Goal: Task Accomplishment & Management: Manage account settings

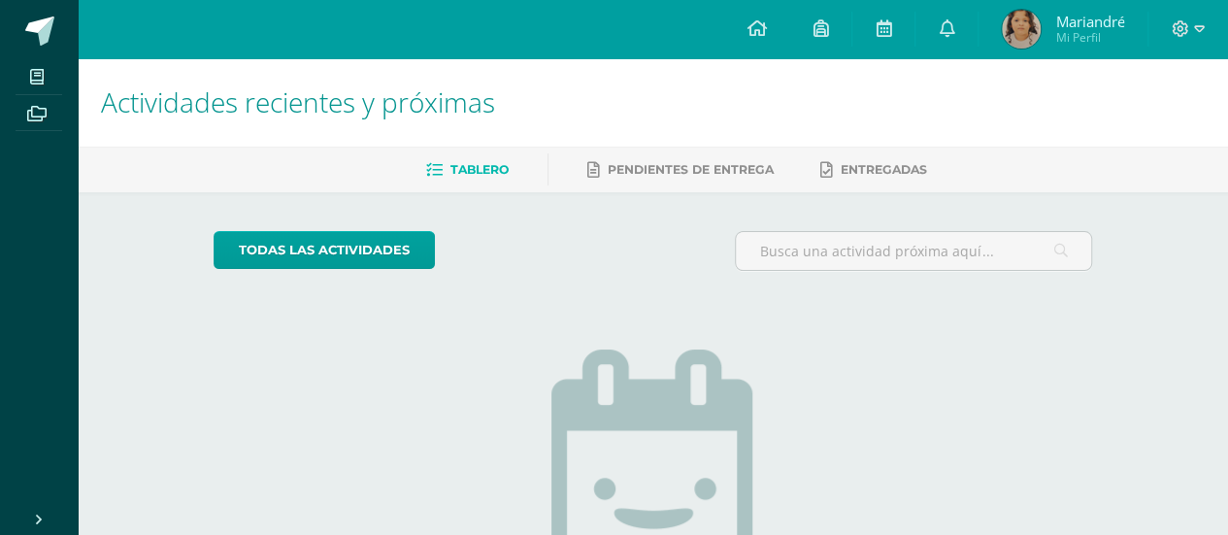
click at [1078, 38] on span "Mi Perfil" at bounding box center [1089, 37] width 69 height 17
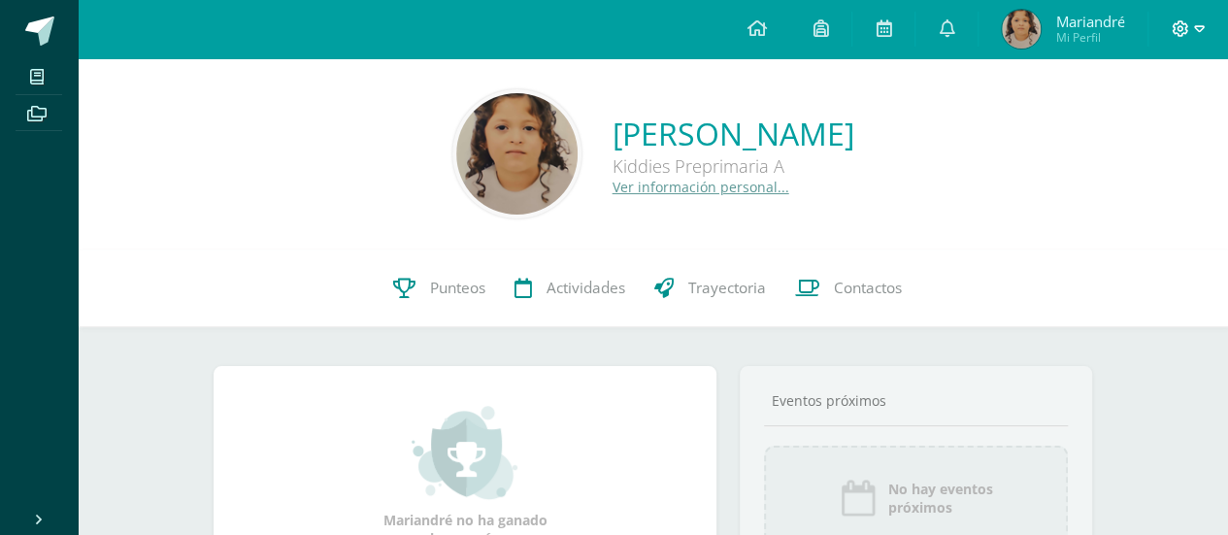
click at [1192, 27] on span at bounding box center [1188, 28] width 33 height 21
click at [1134, 129] on span "Cerrar sesión" at bounding box center [1137, 132] width 87 height 18
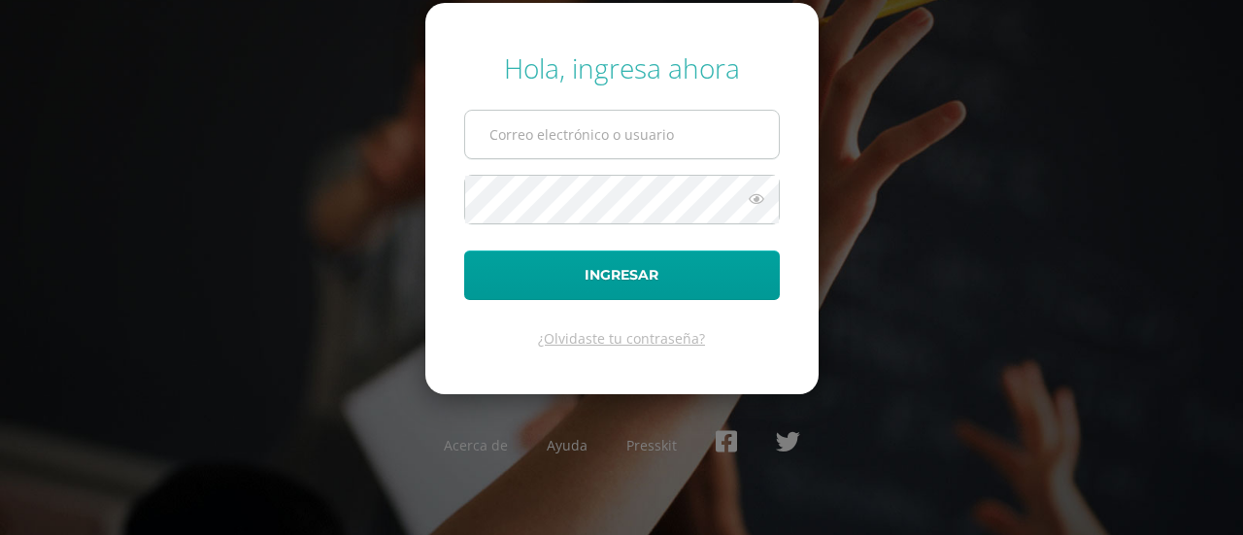
click at [541, 145] on input "text" at bounding box center [622, 135] width 314 height 48
type input "estefanymoya1989@gmail.com"
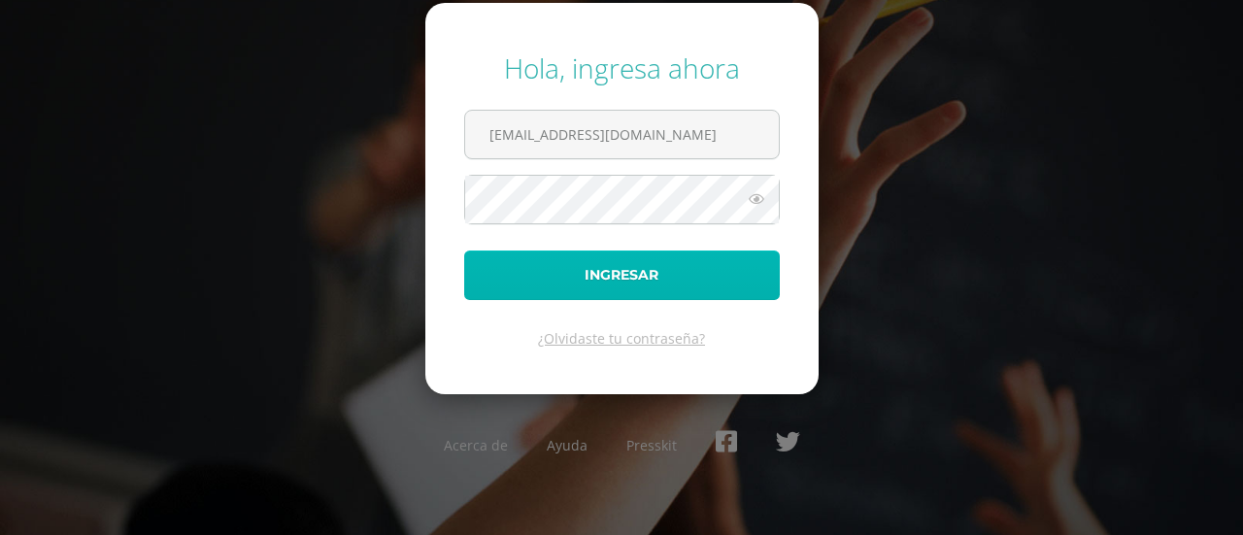
click at [588, 284] on button "Ingresar" at bounding box center [622, 276] width 316 height 50
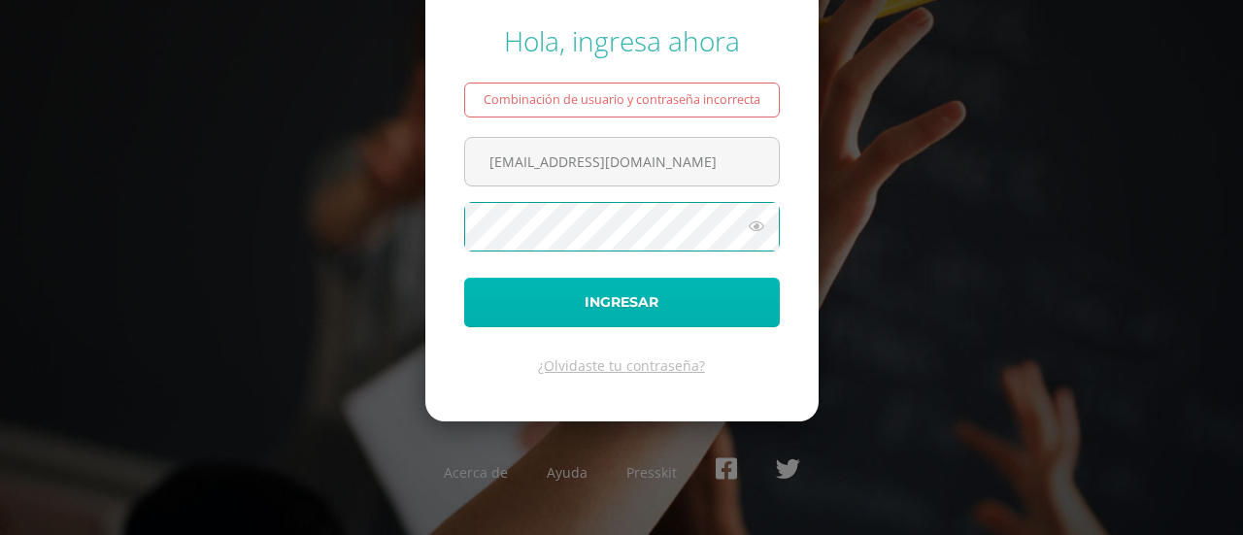
click at [635, 294] on button "Ingresar" at bounding box center [622, 303] width 316 height 50
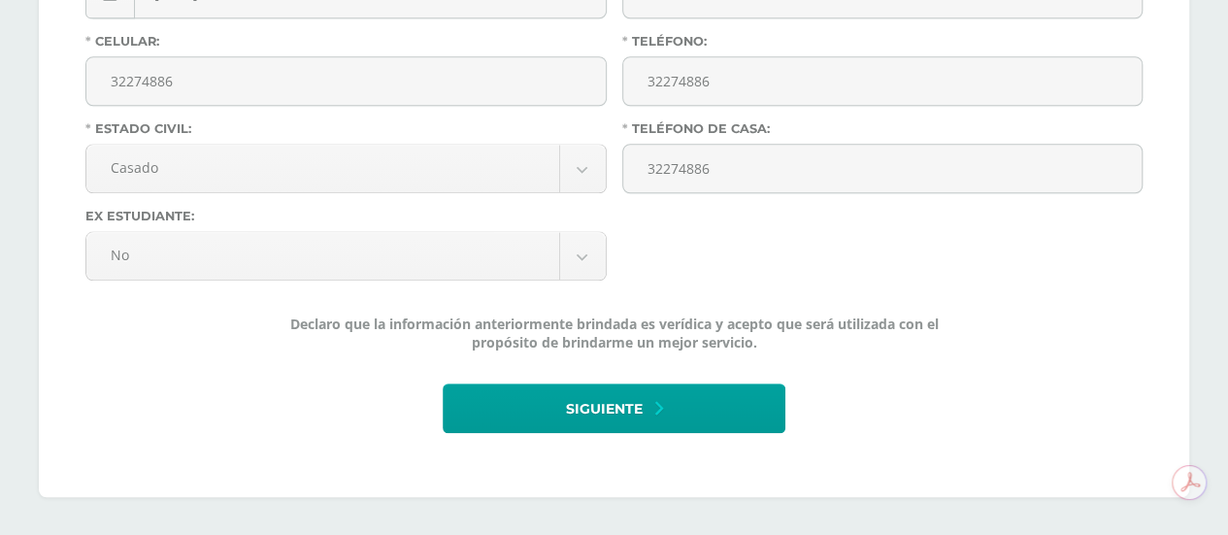
scroll to position [837, 0]
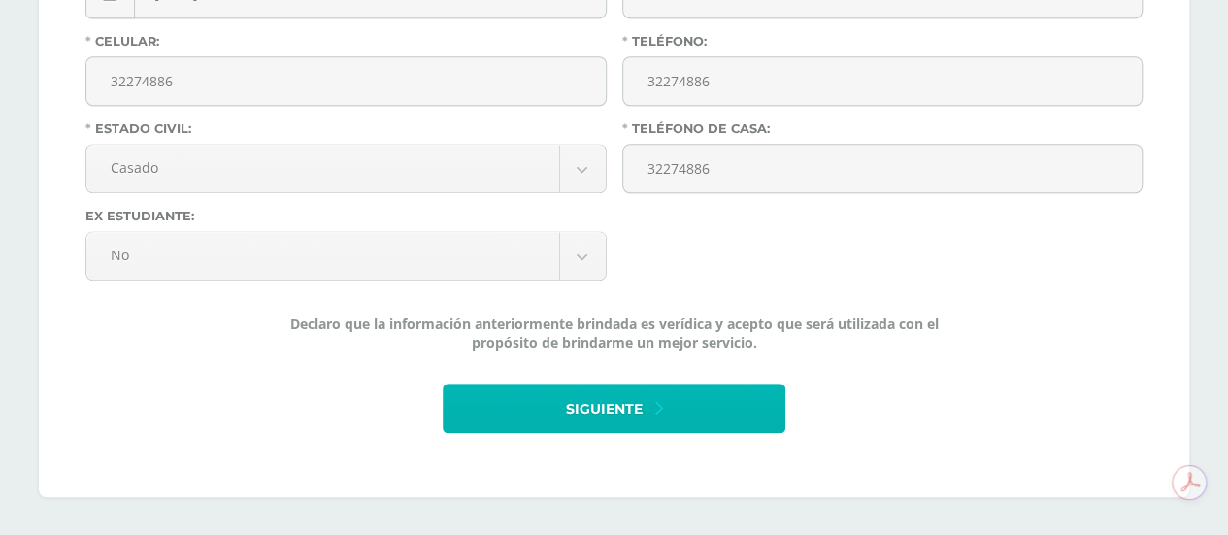
click at [695, 419] on button "Siguiente" at bounding box center [614, 409] width 342 height 50
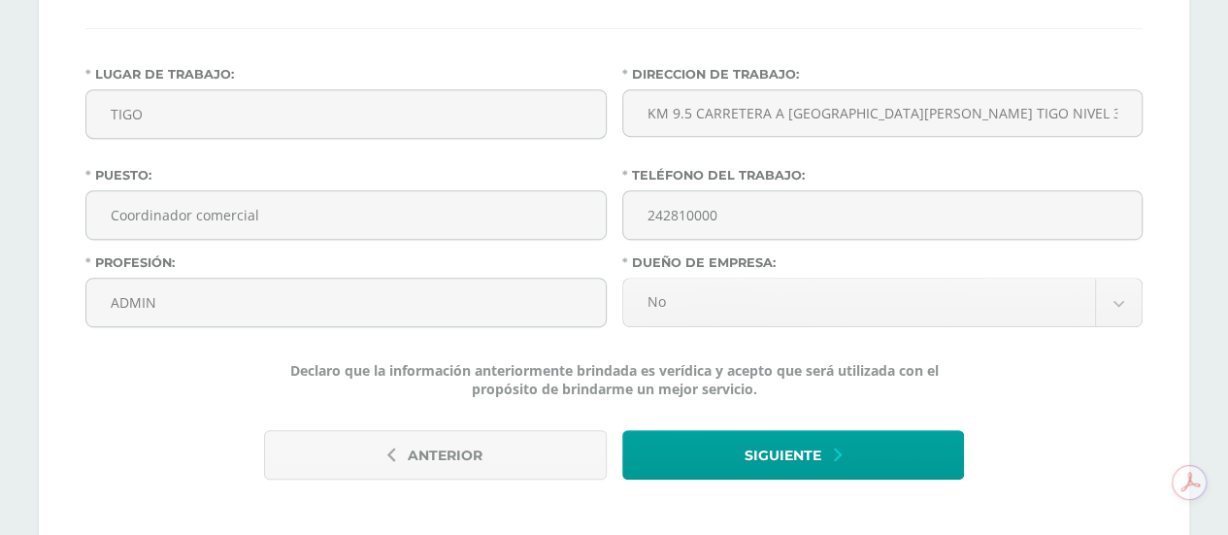
scroll to position [486, 0]
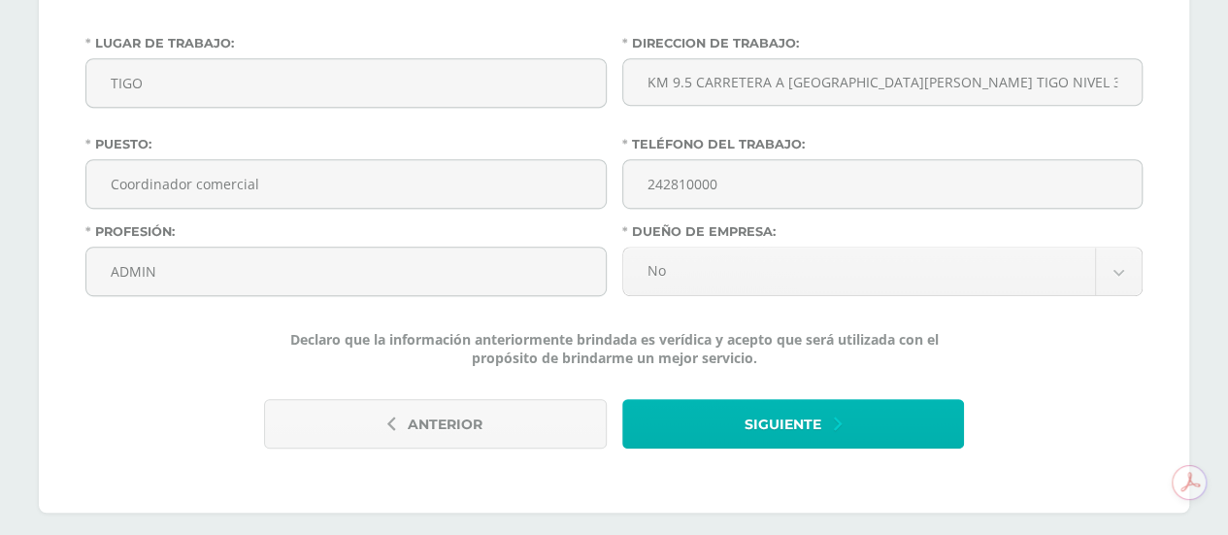
click at [766, 428] on span "Siguiente" at bounding box center [783, 425] width 77 height 48
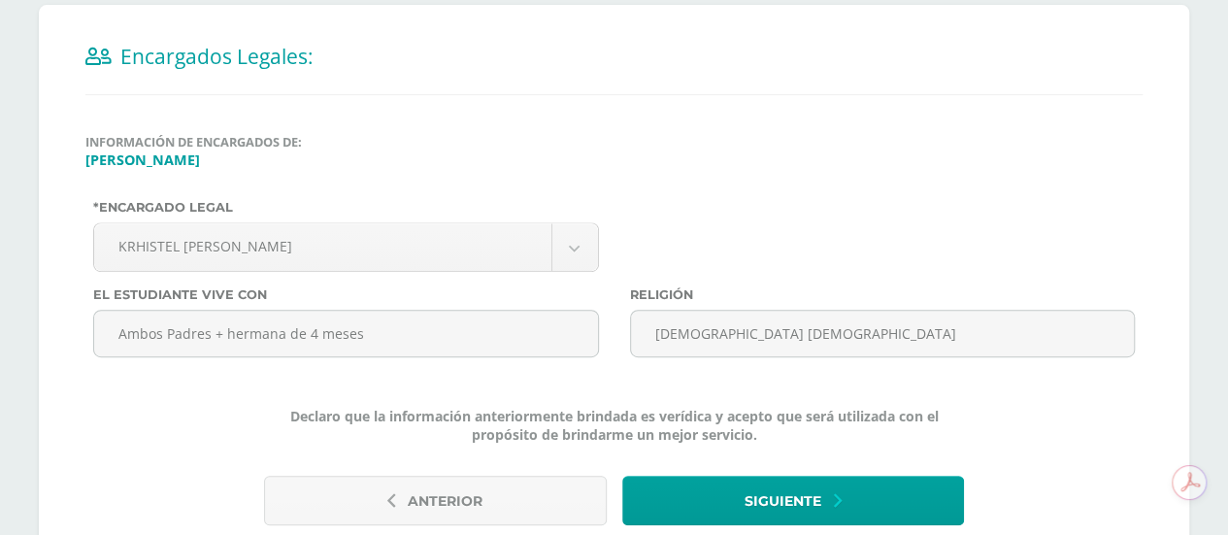
scroll to position [481, 0]
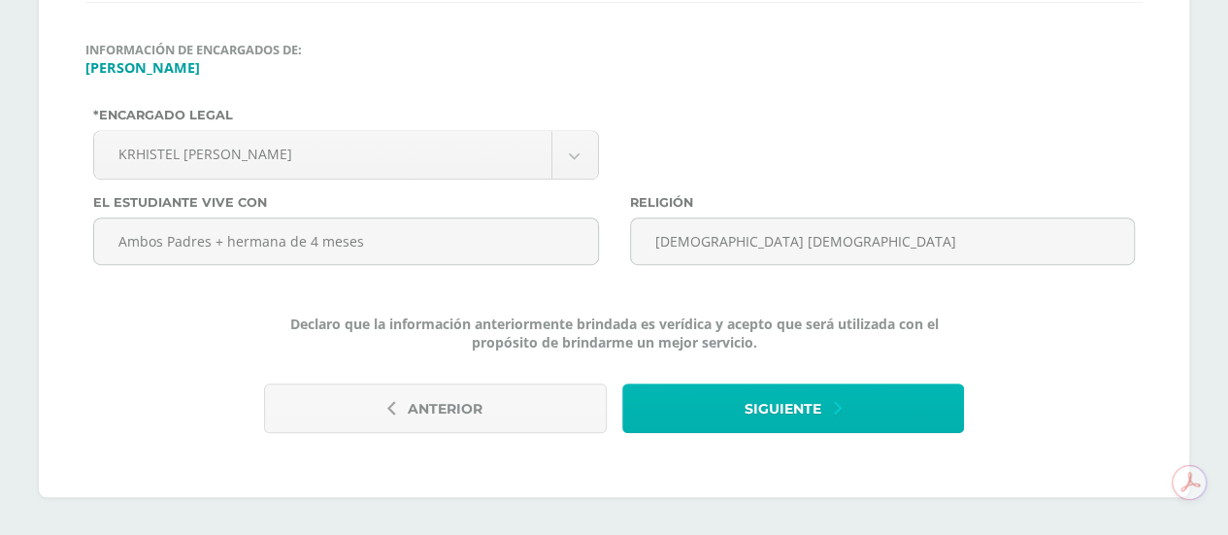
click at [822, 412] on button "Siguiente" at bounding box center [793, 409] width 342 height 50
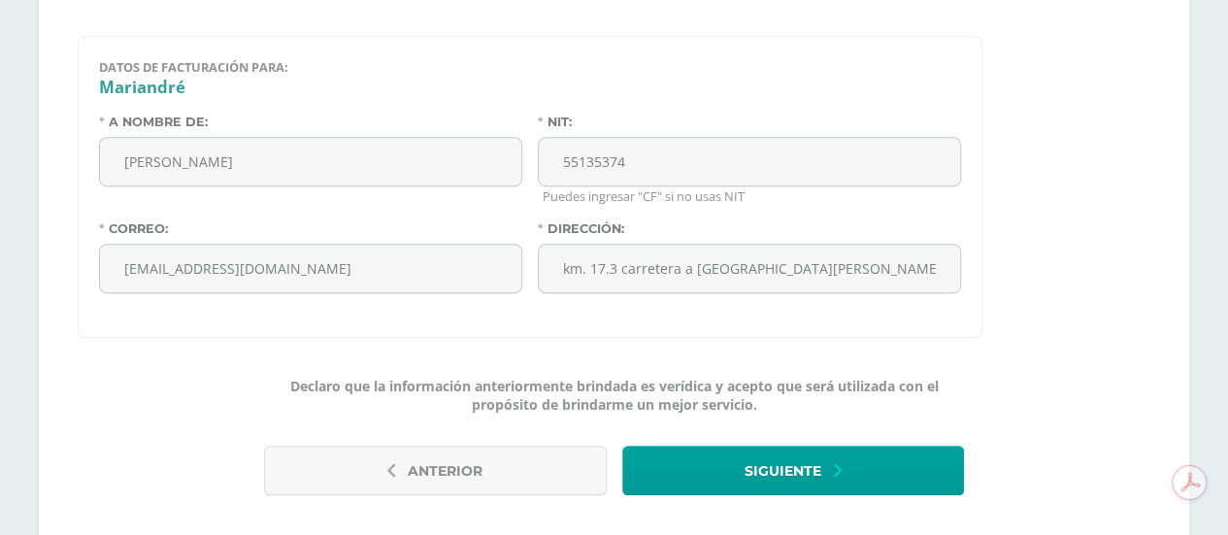
scroll to position [546, 0]
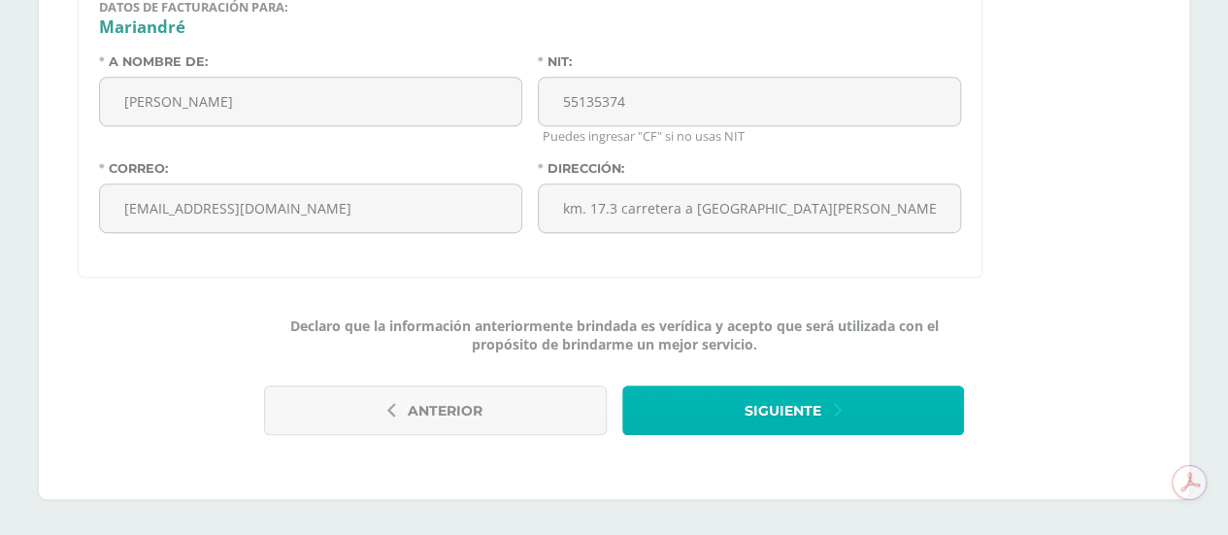
click at [757, 409] on span "Siguiente" at bounding box center [783, 411] width 77 height 48
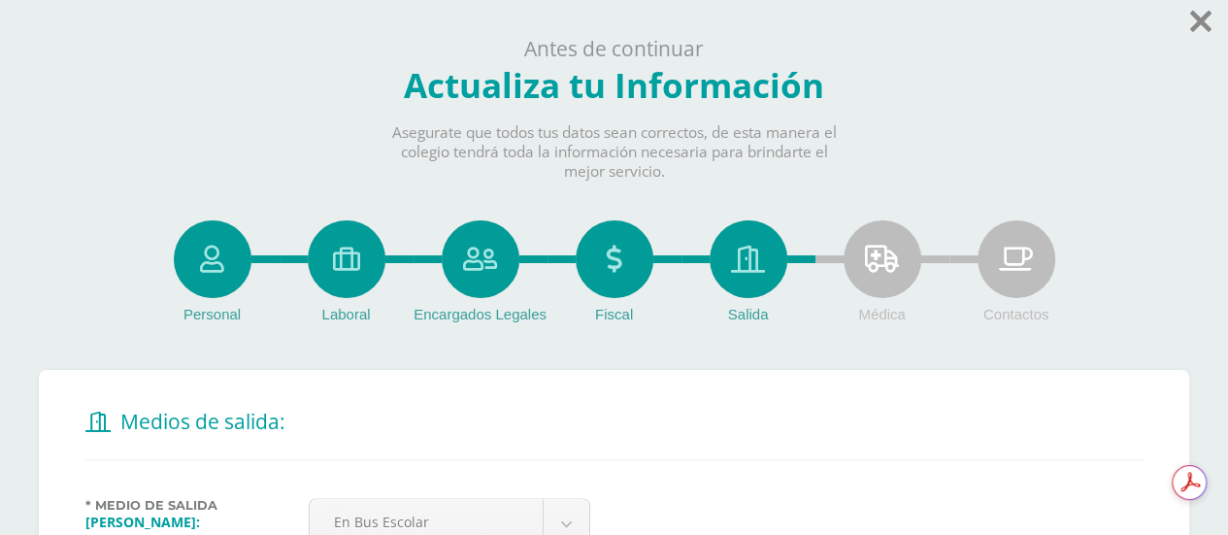
scroll to position [368, 0]
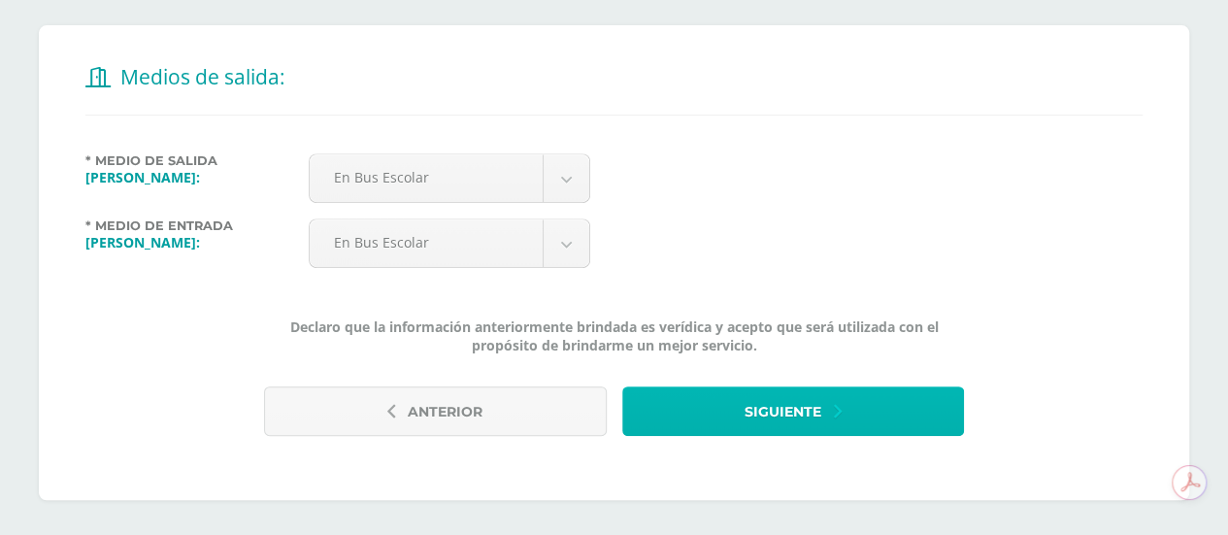
click at [800, 408] on span "Siguiente" at bounding box center [783, 412] width 77 height 48
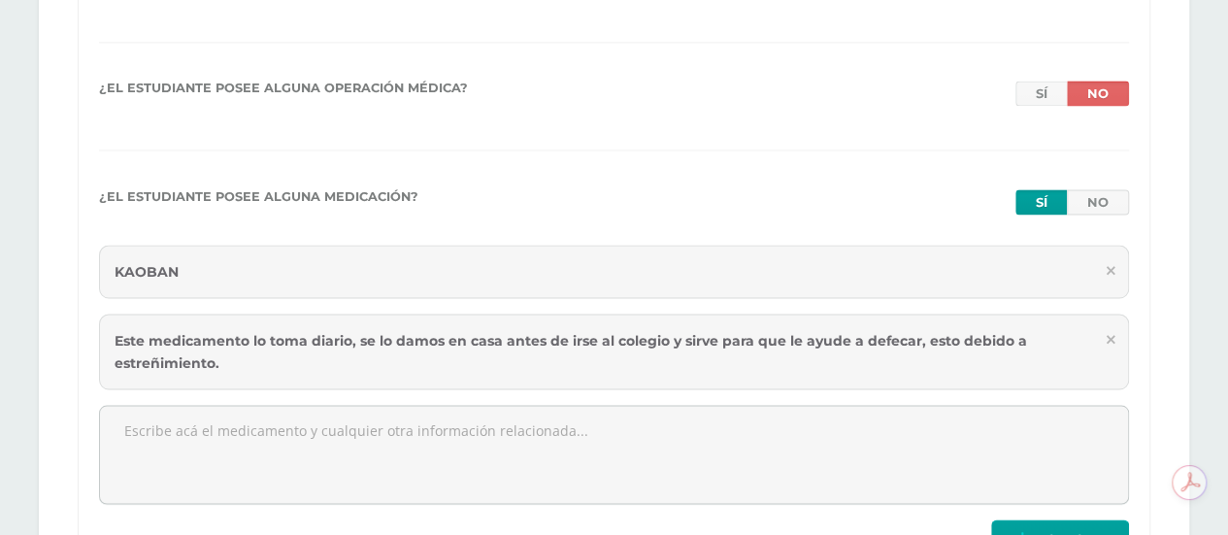
scroll to position [1651, 0]
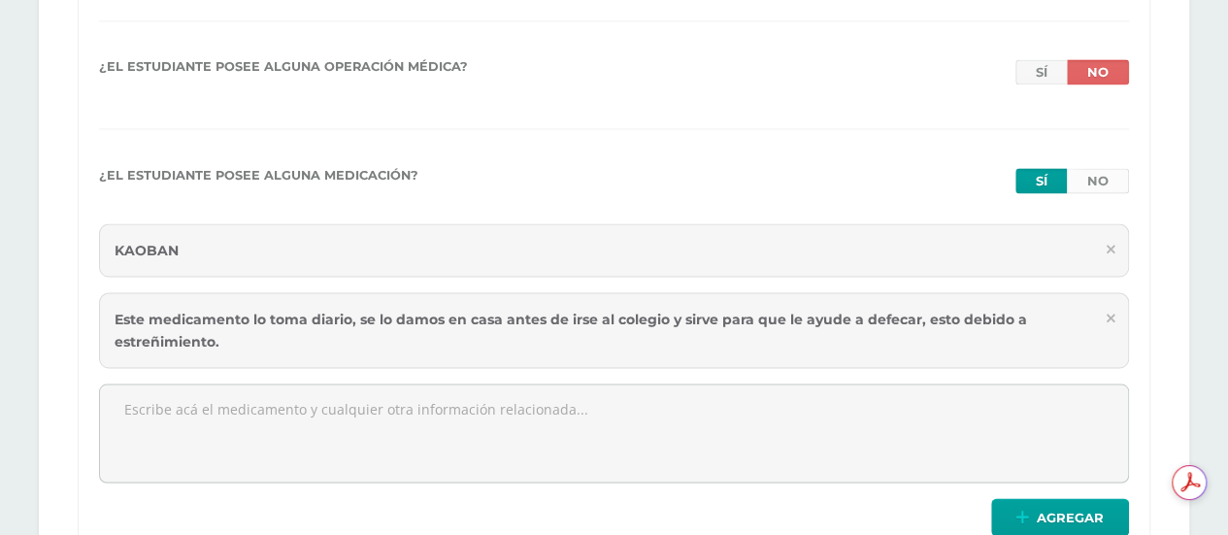
click at [1115, 173] on link "No" at bounding box center [1098, 180] width 62 height 25
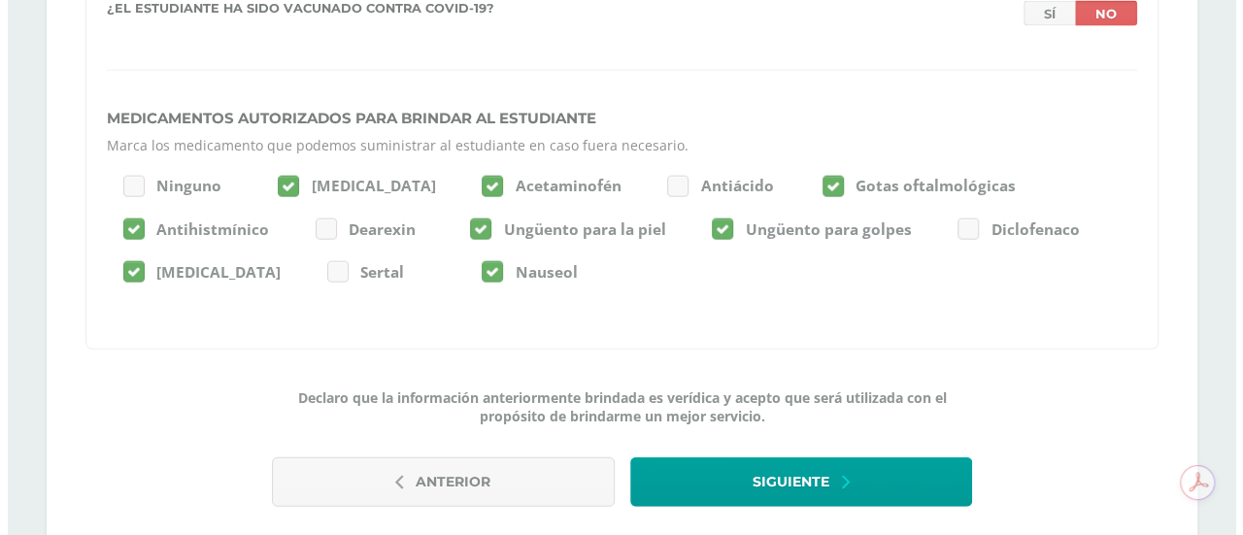
scroll to position [2309, 0]
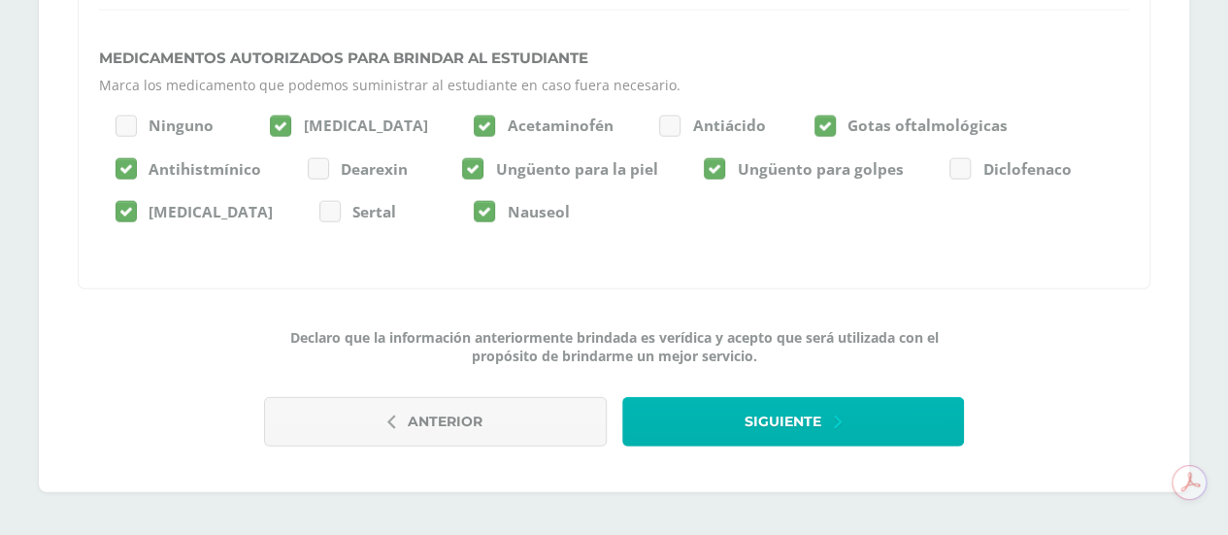
click at [805, 398] on span "Siguiente" at bounding box center [783, 422] width 77 height 48
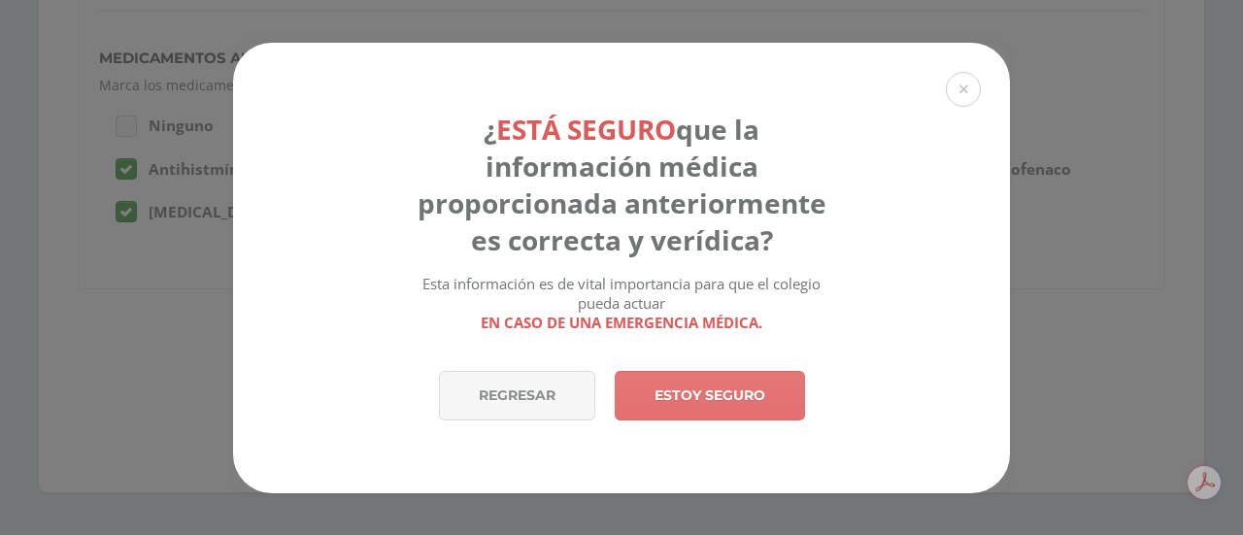
click at [671, 387] on link "Estoy seguro" at bounding box center [710, 396] width 190 height 50
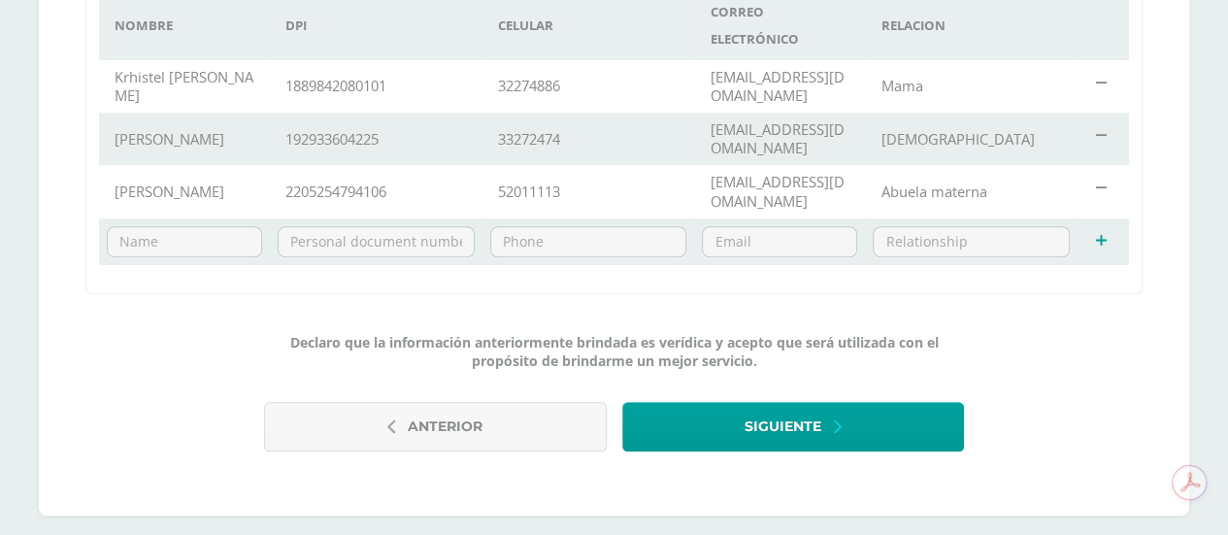
scroll to position [693, 0]
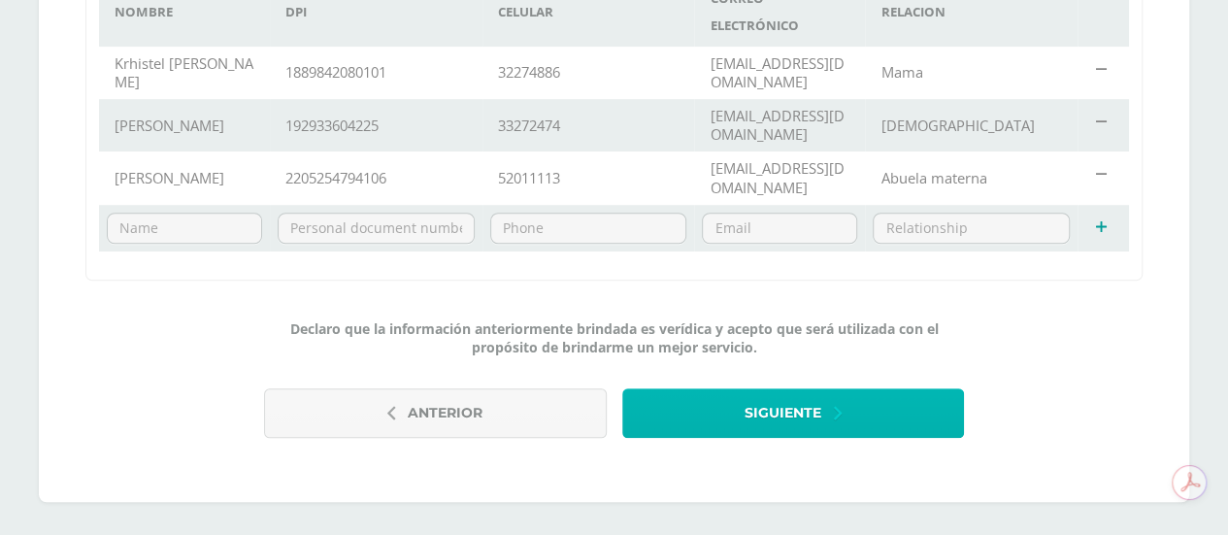
click at [805, 398] on span "Siguiente" at bounding box center [783, 413] width 77 height 48
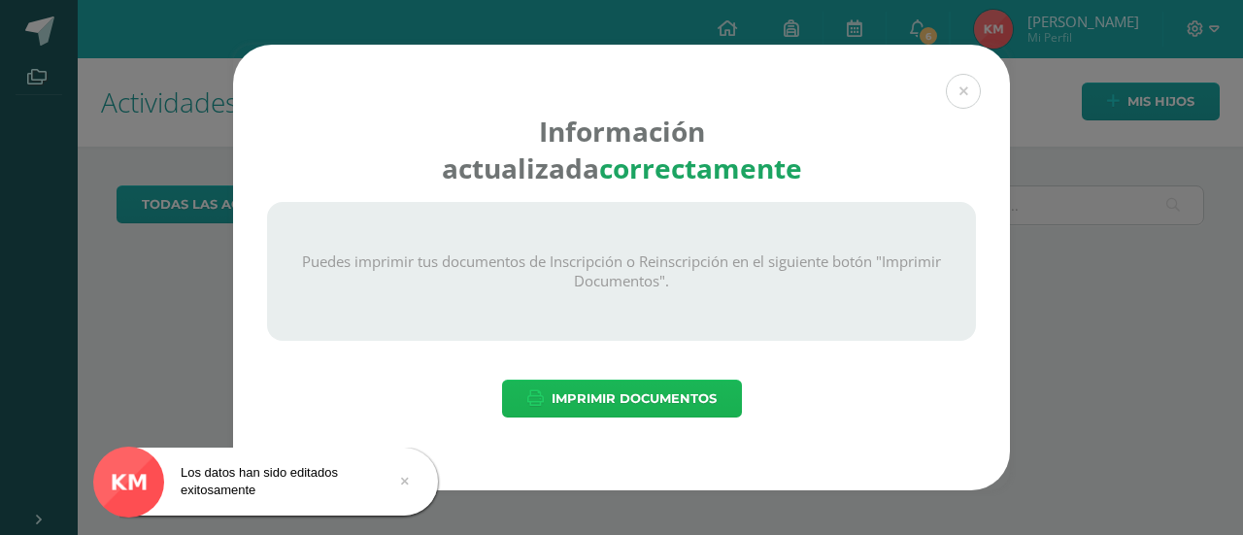
click at [620, 399] on span "Imprimir Documentos" at bounding box center [634, 399] width 165 height 36
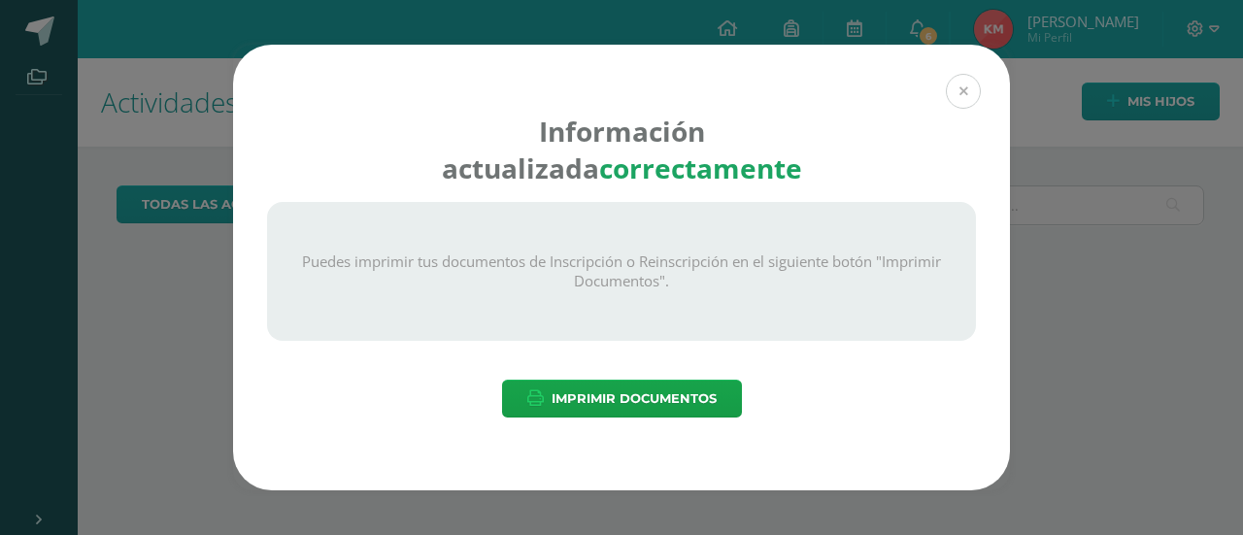
click at [957, 91] on button at bounding box center [963, 91] width 35 height 35
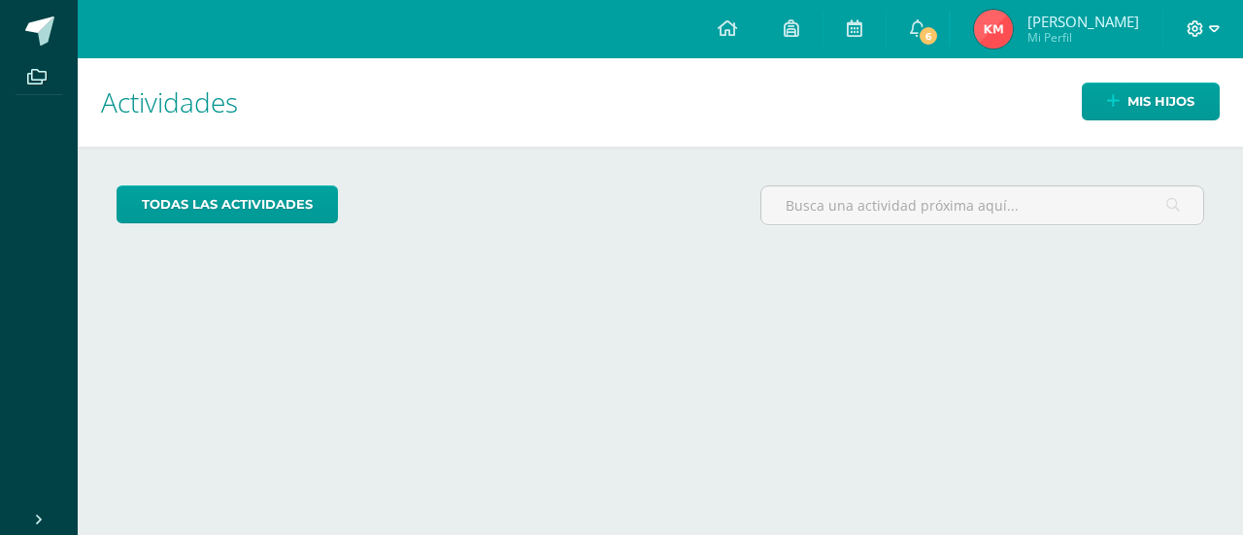
click at [1209, 27] on icon at bounding box center [1214, 28] width 11 height 17
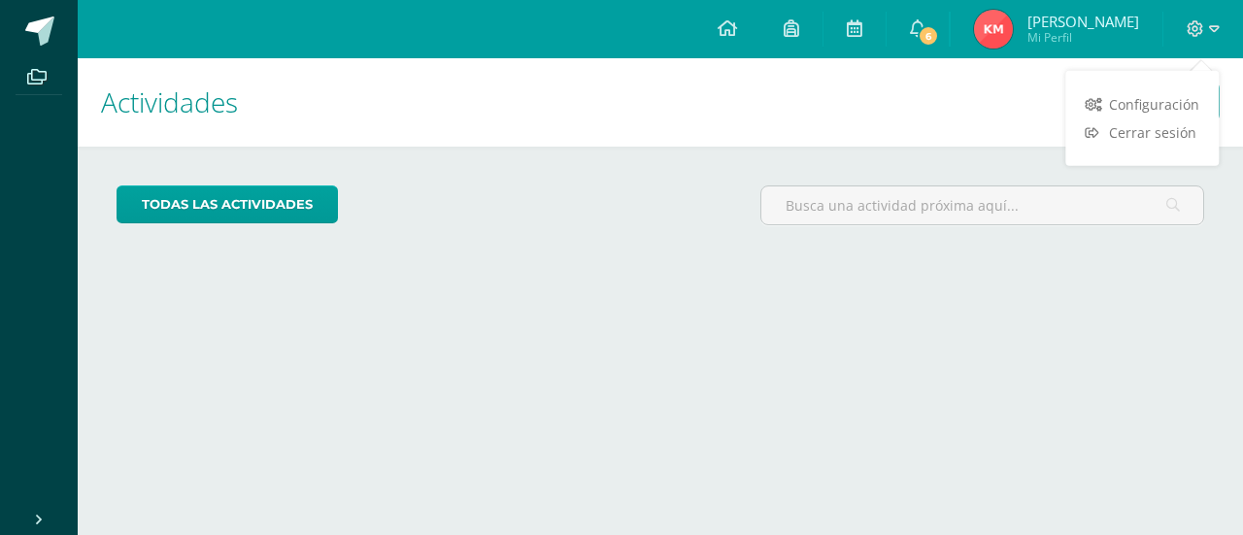
click at [1007, 102] on h1 "Actividades" at bounding box center [660, 102] width 1119 height 88
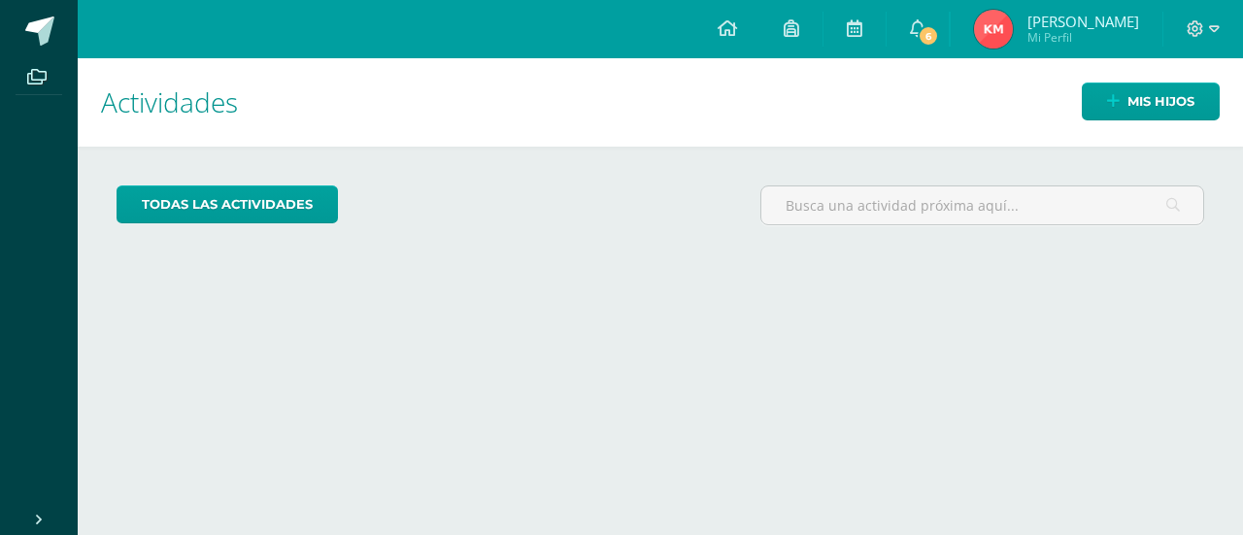
click at [1045, 27] on span "[PERSON_NAME]" at bounding box center [1083, 21] width 112 height 19
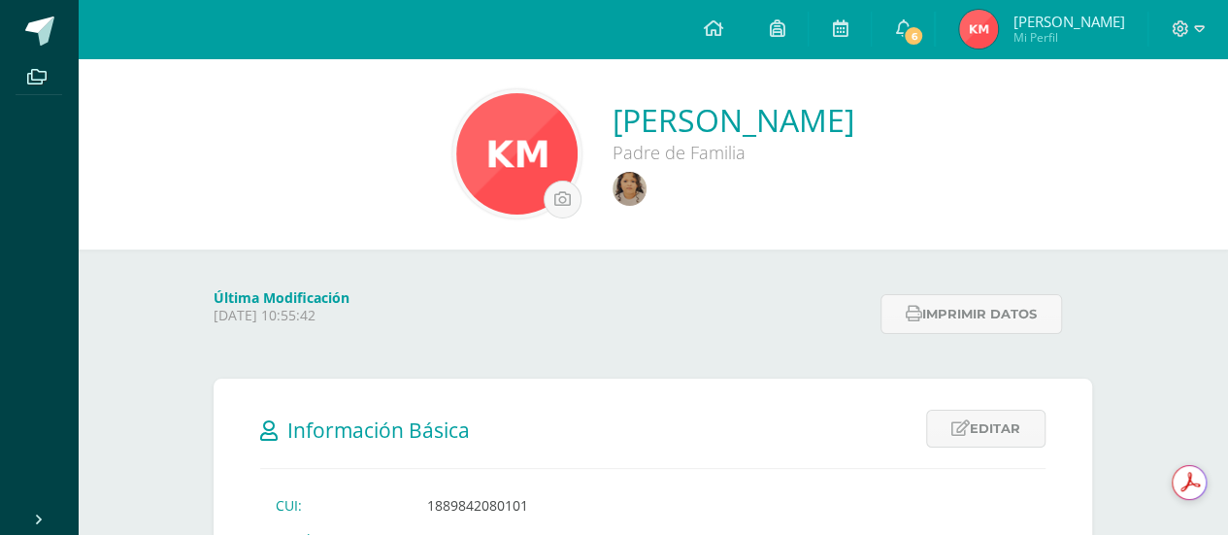
click at [1062, 29] on span "[PERSON_NAME]" at bounding box center [1069, 21] width 112 height 19
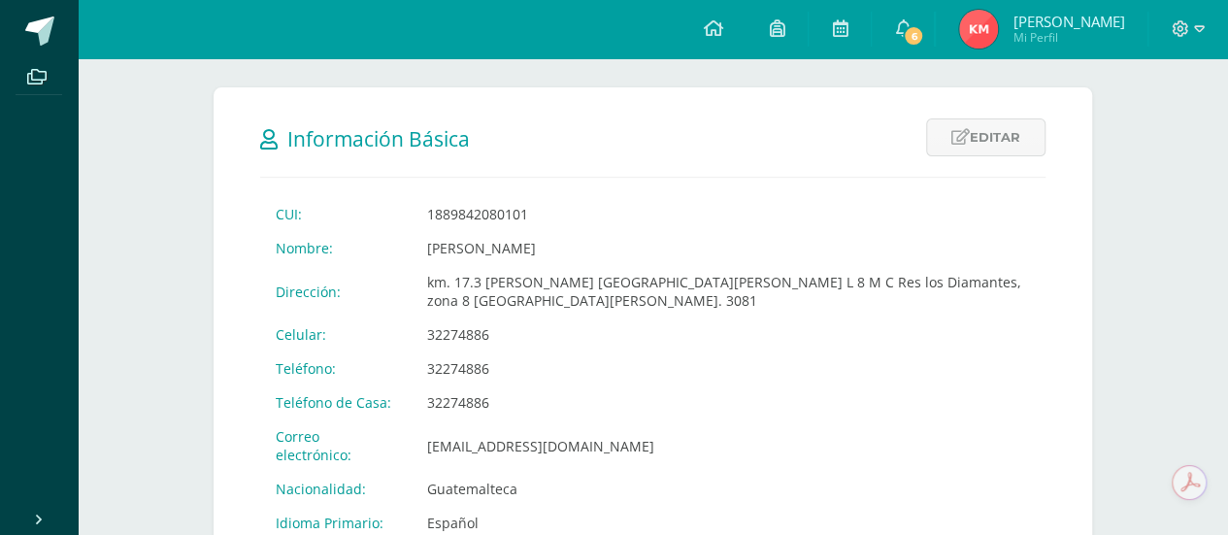
scroll to position [204, 0]
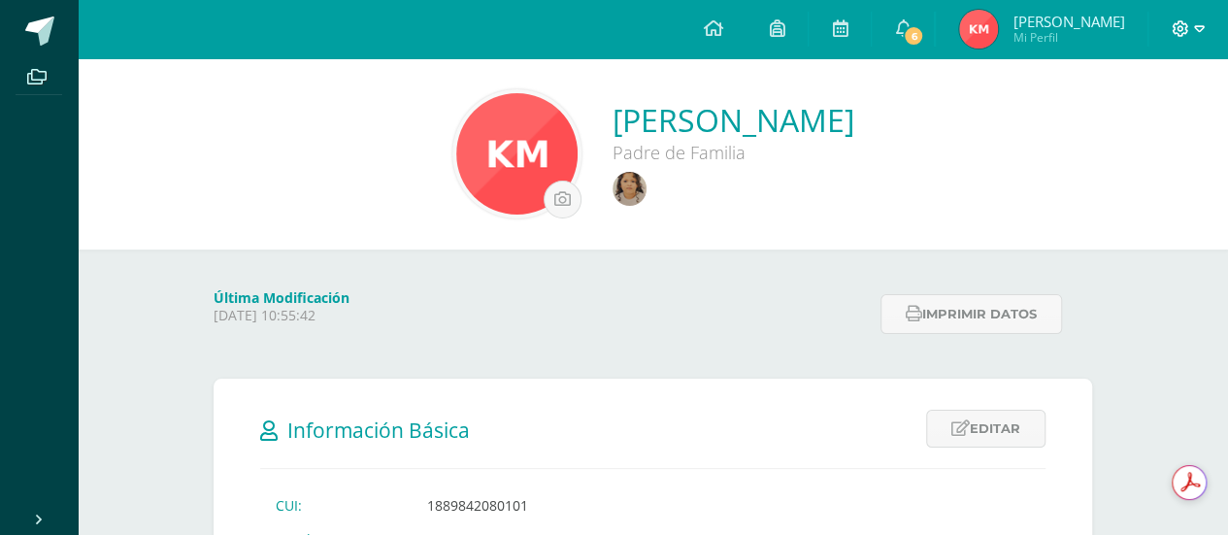
click at [1176, 27] on icon at bounding box center [1180, 28] width 17 height 17
click at [1109, 104] on span "Configuración" at bounding box center [1139, 104] width 90 height 18
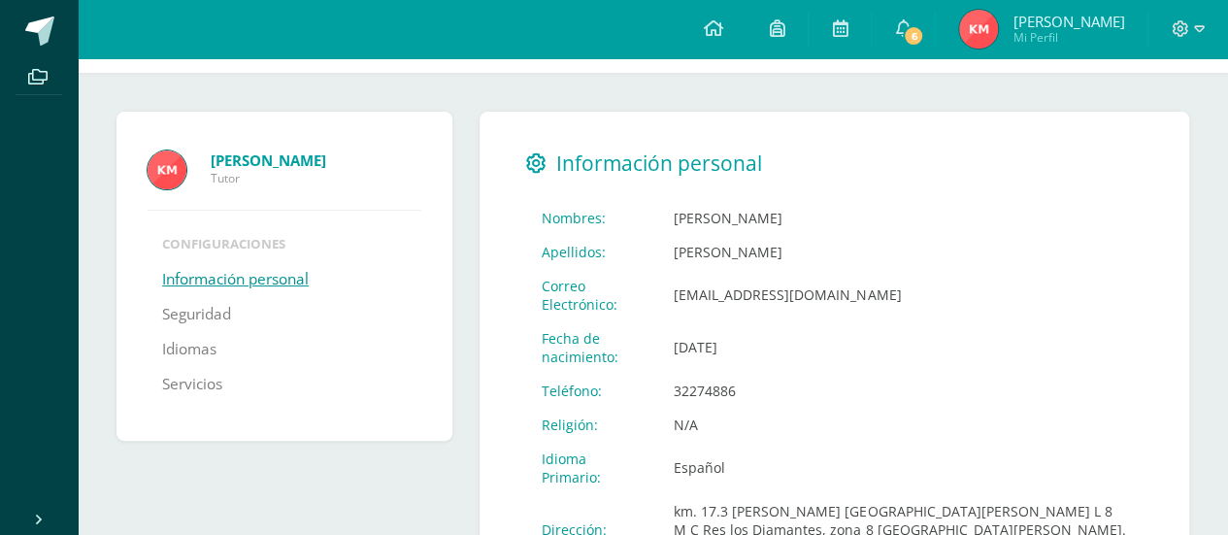
scroll to position [97, 0]
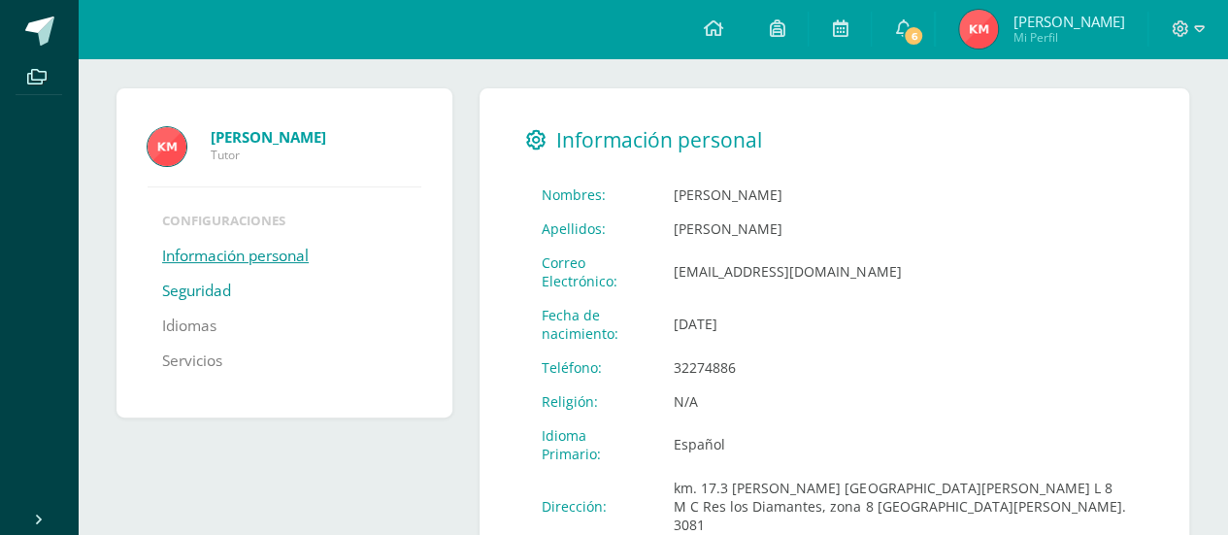
click at [207, 298] on link "Seguridad" at bounding box center [196, 291] width 69 height 35
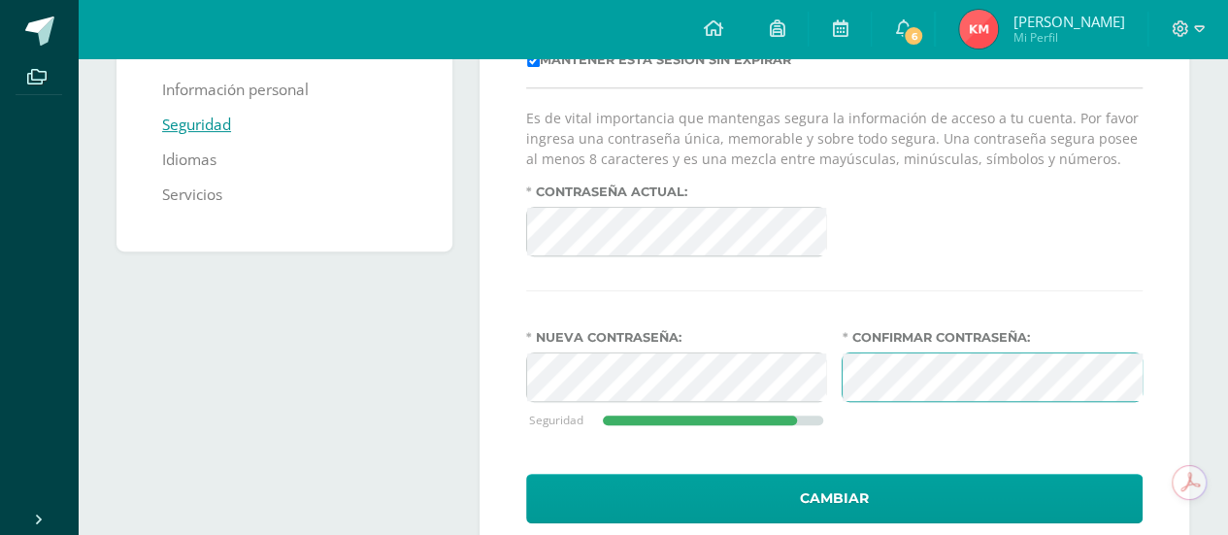
scroll to position [318, 0]
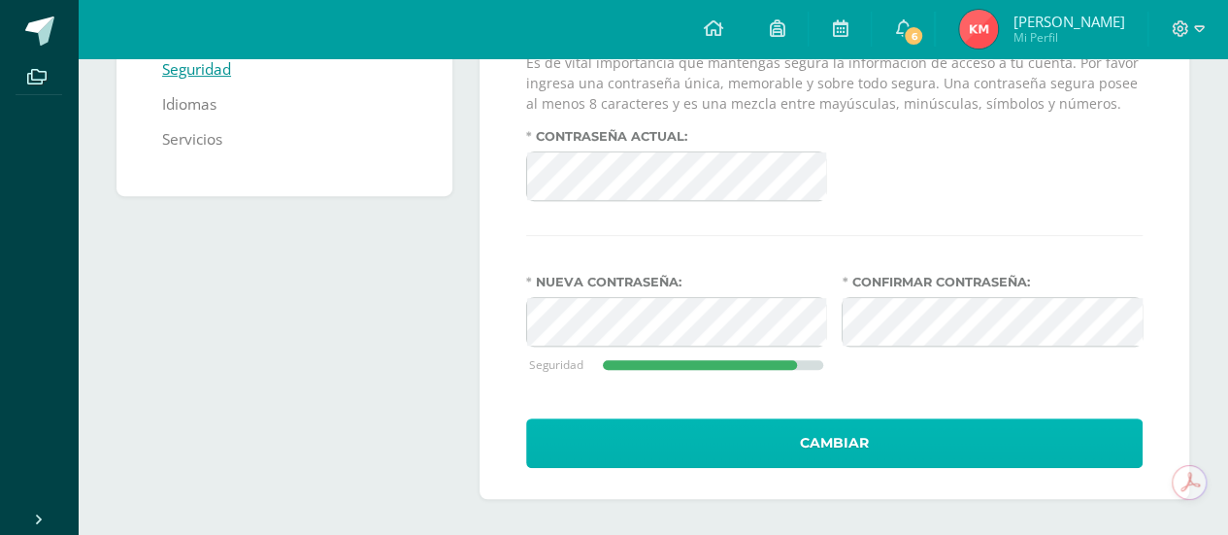
click at [787, 433] on button "Cambiar" at bounding box center [834, 444] width 617 height 50
